Goal: Information Seeking & Learning: Check status

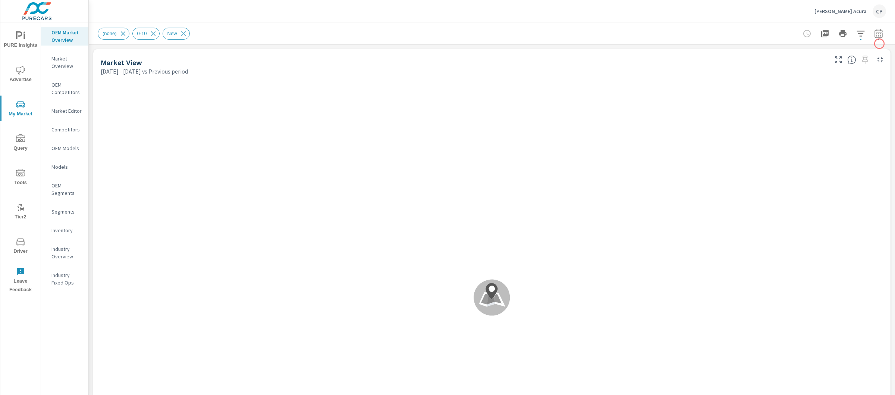
click at [876, 33] on icon "button" at bounding box center [878, 34] width 5 height 3
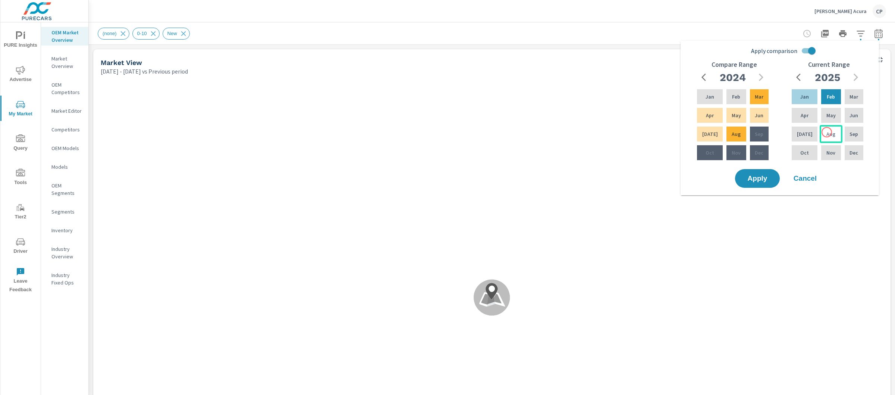
click at [827, 132] on p "Aug" at bounding box center [831, 133] width 9 height 7
click at [811, 103] on div "Jan" at bounding box center [804, 97] width 29 height 18
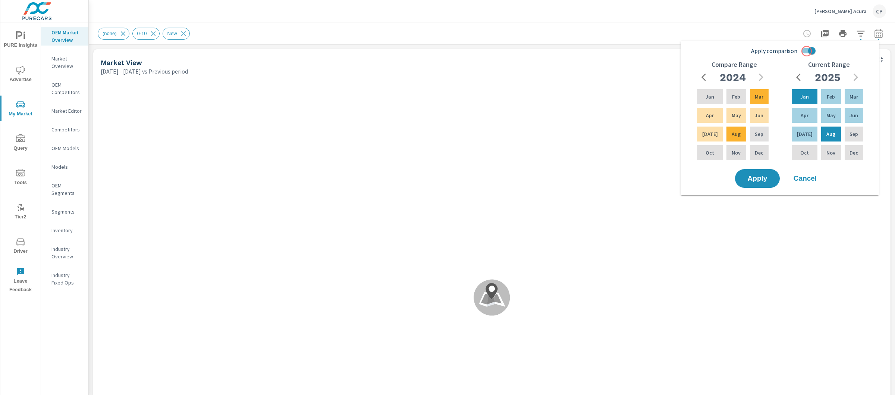
click at [807, 51] on input "Apply comparison" at bounding box center [812, 51] width 43 height 14
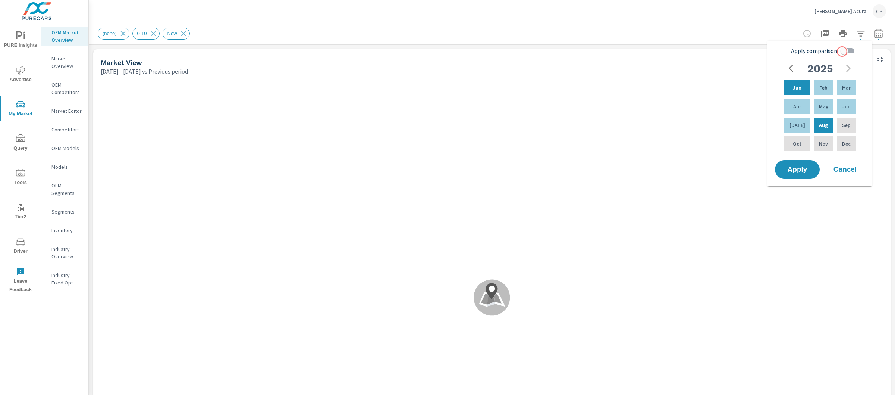
click at [842, 51] on input "Apply comparison" at bounding box center [844, 51] width 43 height 14
checkbox input "true"
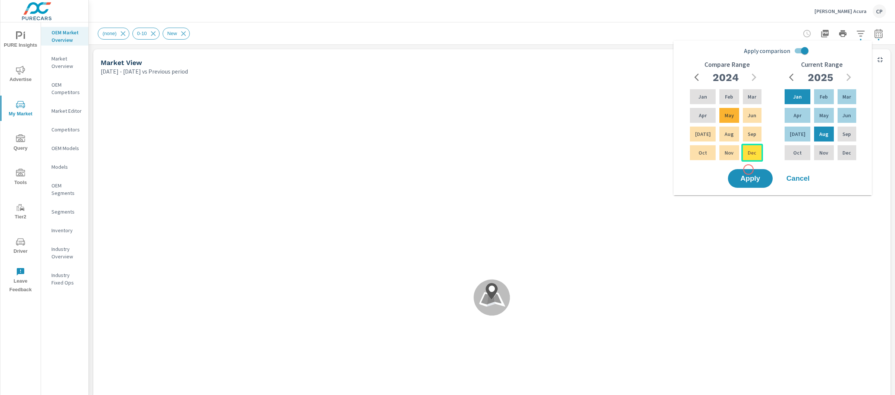
scroll to position [0, 0]
click at [733, 139] on div "Aug" at bounding box center [729, 134] width 22 height 18
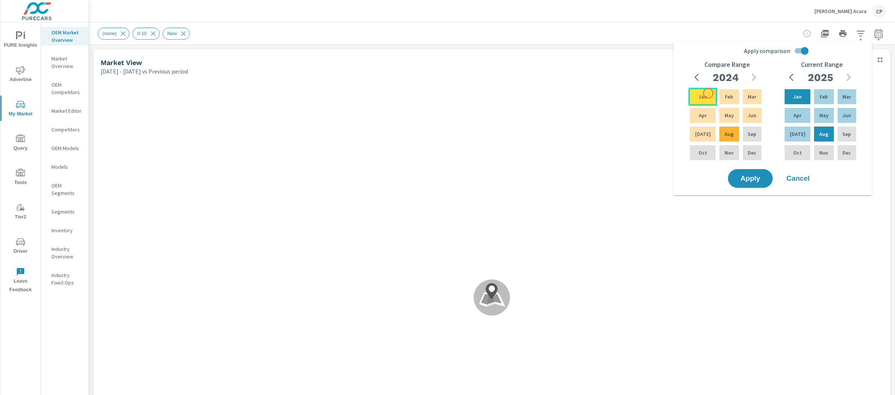
click at [708, 93] on div "Jan" at bounding box center [703, 97] width 29 height 18
click at [746, 176] on span "Apply" at bounding box center [750, 178] width 31 height 7
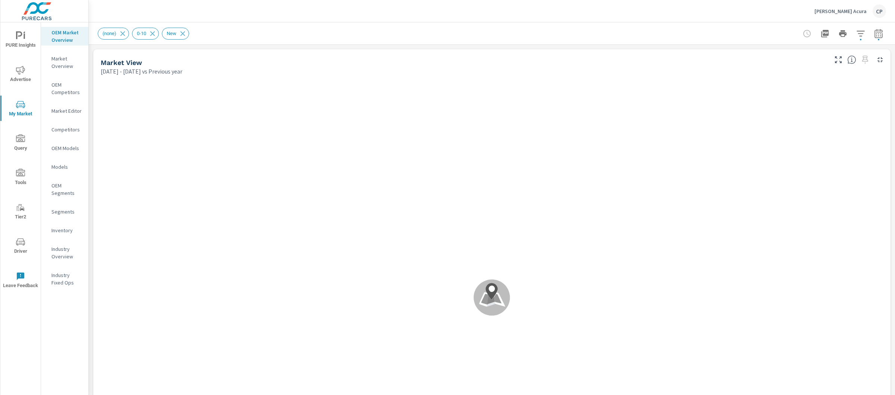
scroll to position [0, 0]
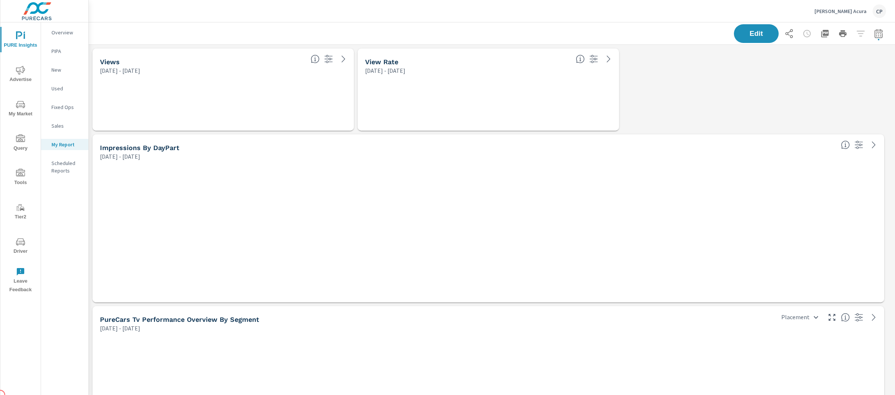
scroll to position [3621, 814]
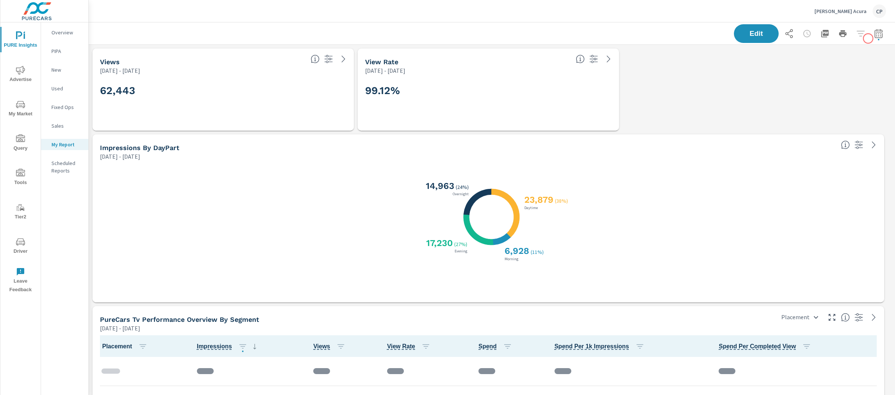
click at [874, 32] on icon "button" at bounding box center [878, 33] width 9 height 9
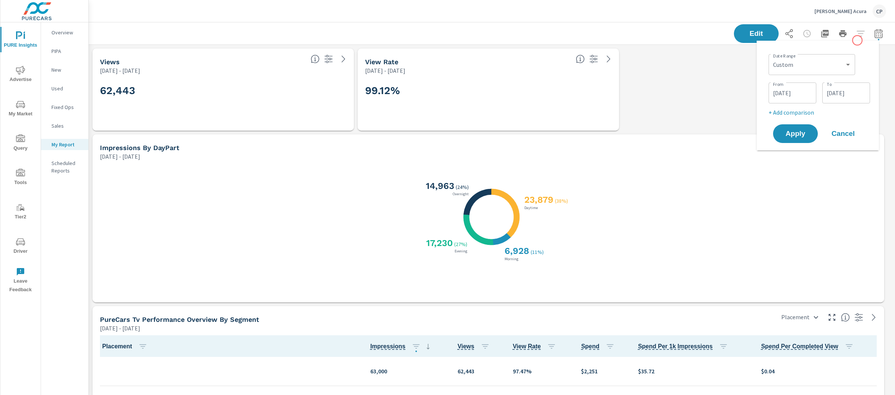
scroll to position [59, 0]
click at [777, 67] on select "Custom [DATE] Last week Last 7 days Last 14 days Last 30 days Last 45 days Last…" at bounding box center [812, 64] width 81 height 15
click at [772, 57] on select "Custom [DATE] Last week Last 7 days Last 14 days Last 30 days Last 45 days Last…" at bounding box center [812, 64] width 81 height 15
select select "Month to date"
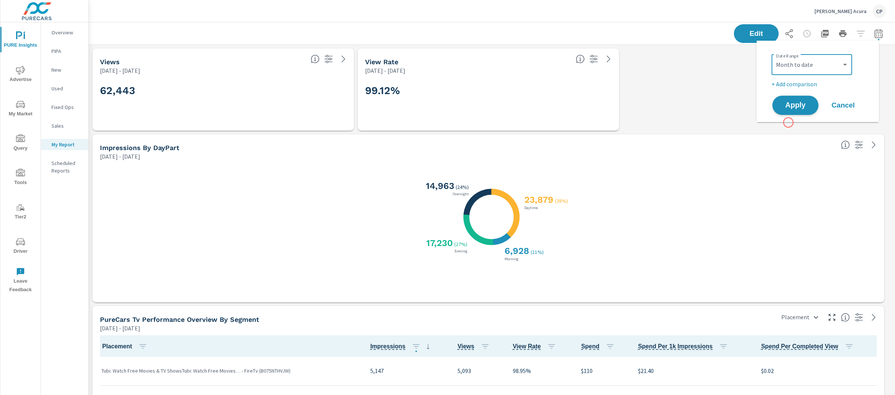
click at [801, 102] on span "Apply" at bounding box center [795, 105] width 31 height 7
